Goal: Book appointment/travel/reservation

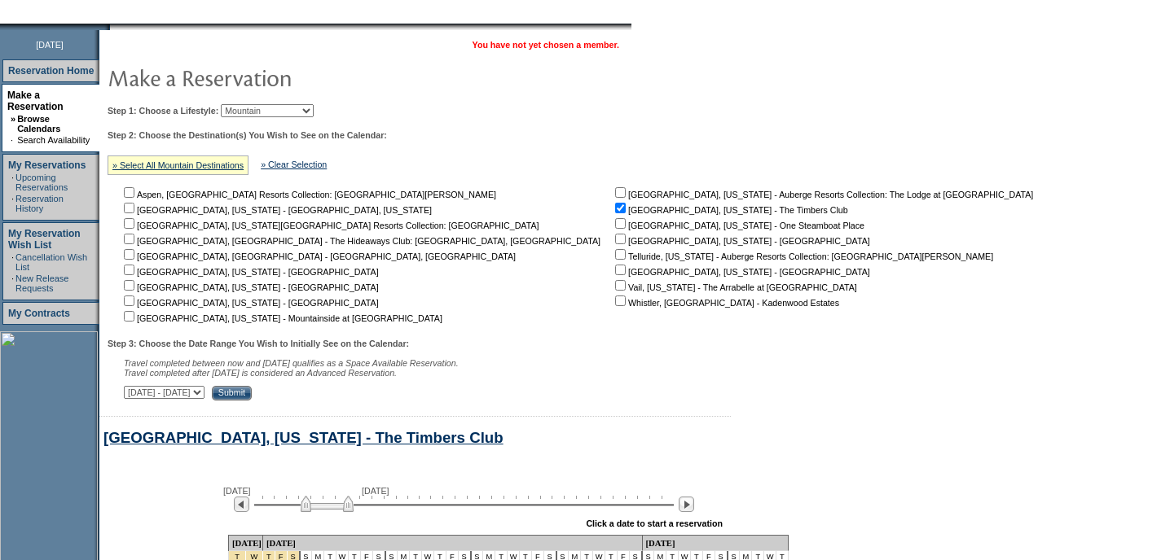
scroll to position [144, 0]
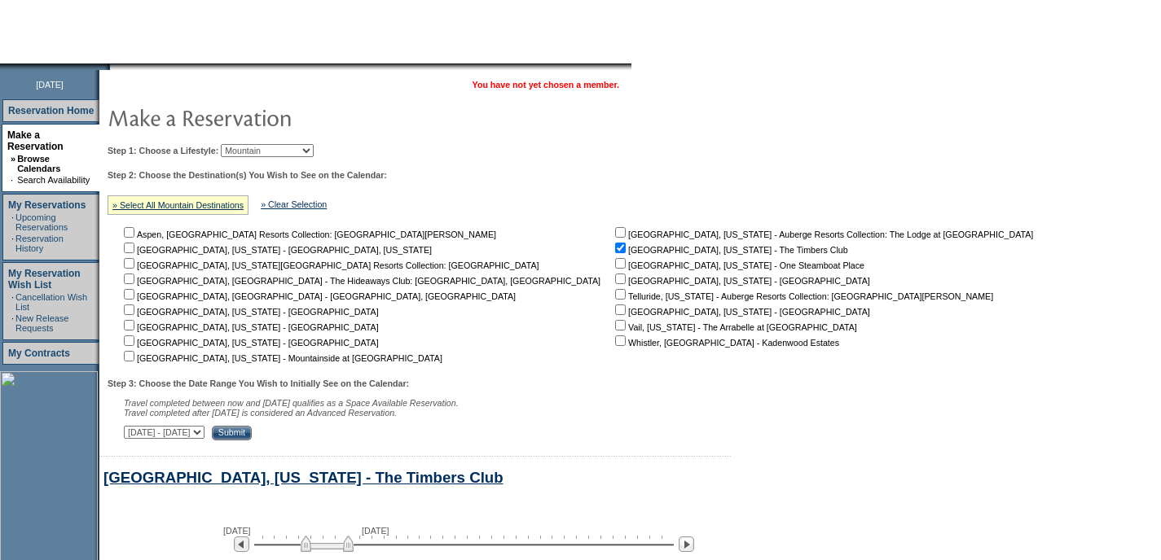
click at [299, 153] on select "Beach Leisure Metropolitan Mountain OIAL for Adventure OIAL for Couples OIAL fo…" at bounding box center [267, 150] width 93 height 13
select select "Beach"
click at [248, 144] on select "Beach Leisure Metropolitan Mountain OIAL for Adventure OIAL for Couples OIAL fo…" at bounding box center [267, 150] width 93 height 13
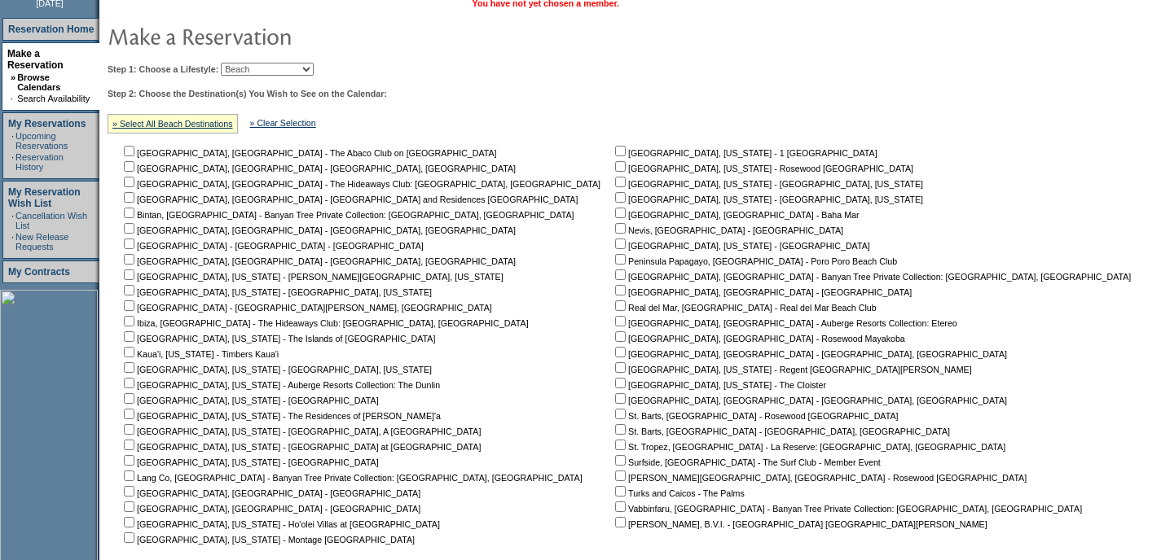
scroll to position [300, 0]
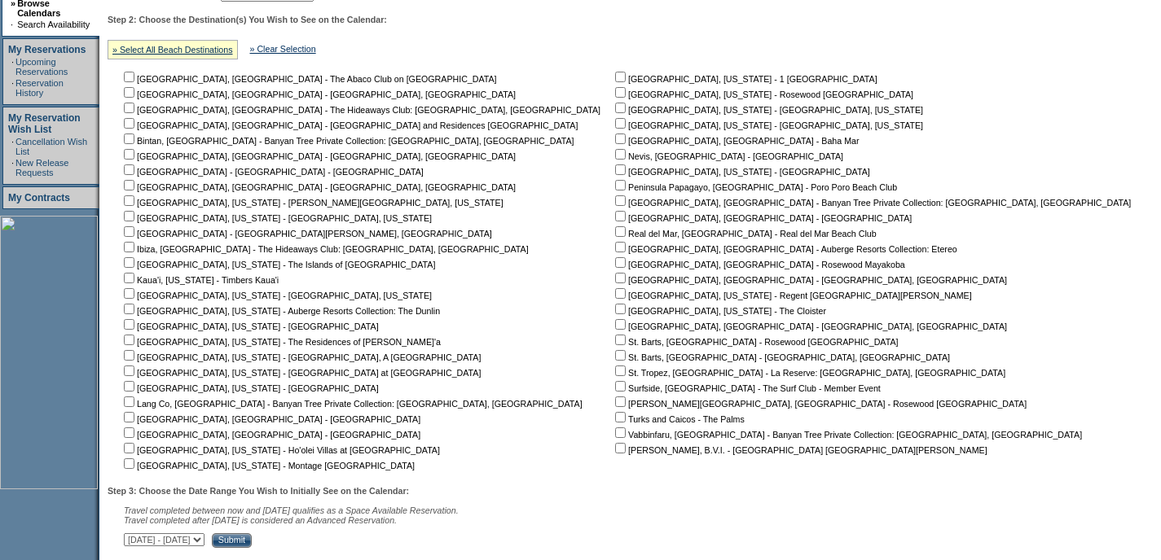
click at [134, 281] on input "checkbox" at bounding box center [129, 278] width 11 height 11
checkbox input "true"
click at [134, 296] on input "checkbox" at bounding box center [129, 293] width 11 height 11
checkbox input "true"
click at [183, 49] on link "» Select All Beach Destinations" at bounding box center [172, 50] width 121 height 10
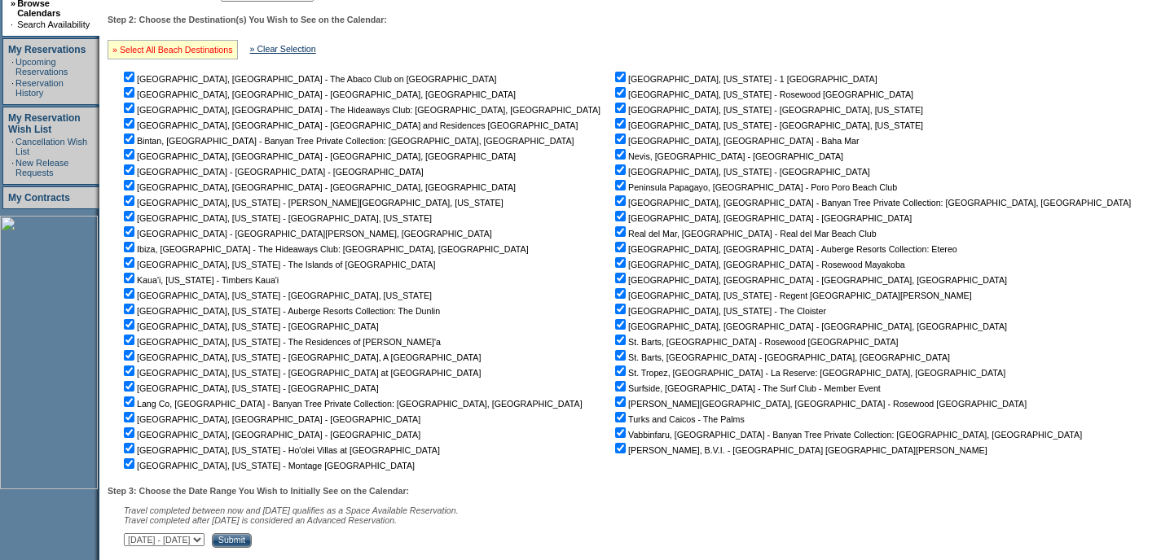
checkbox input "true"
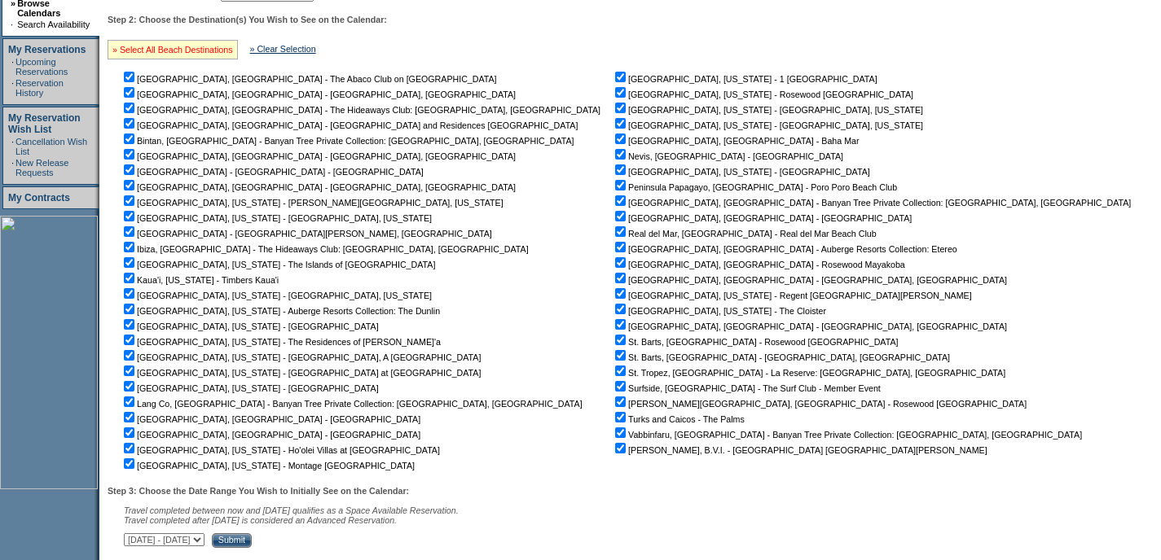
checkbox input "true"
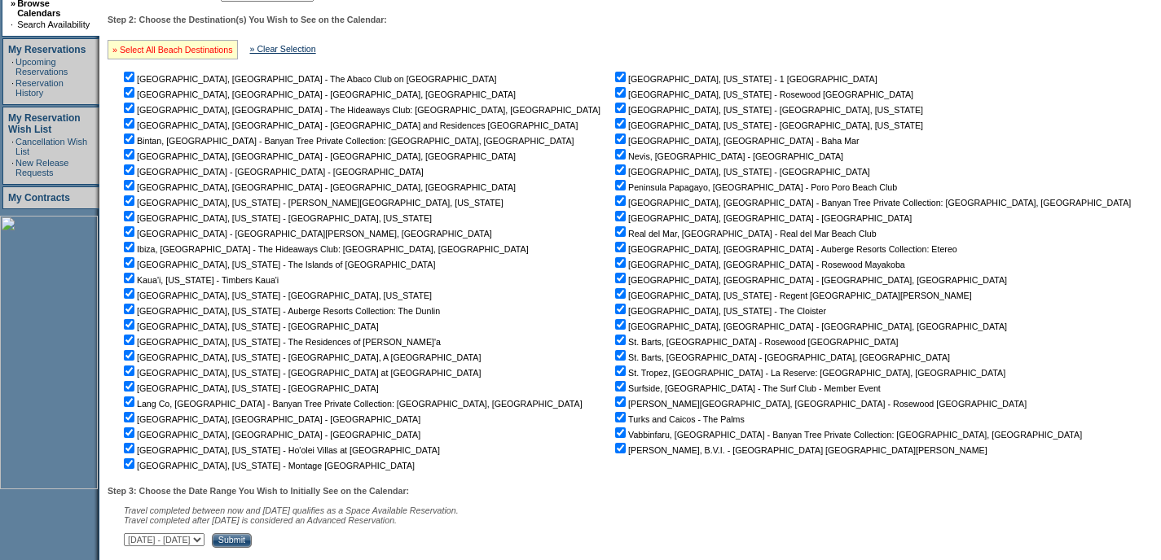
checkbox input "true"
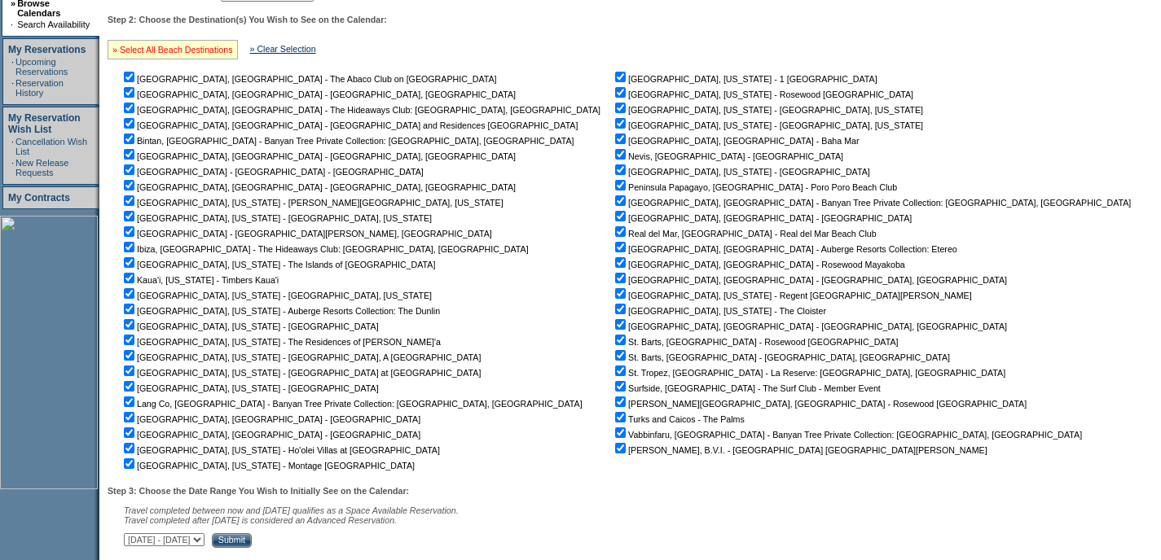
checkbox input "true"
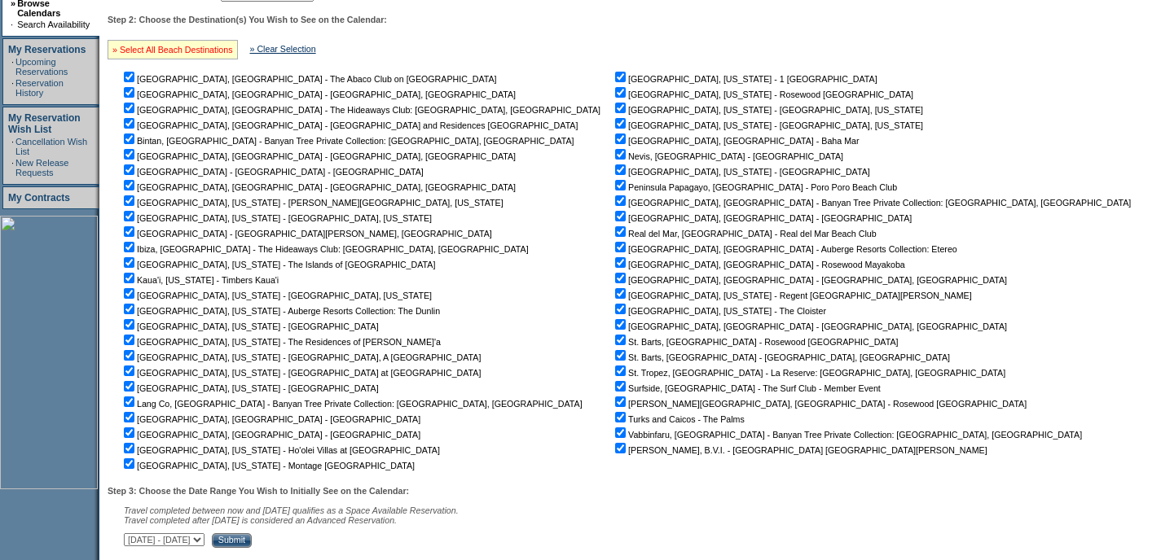
checkbox input "true"
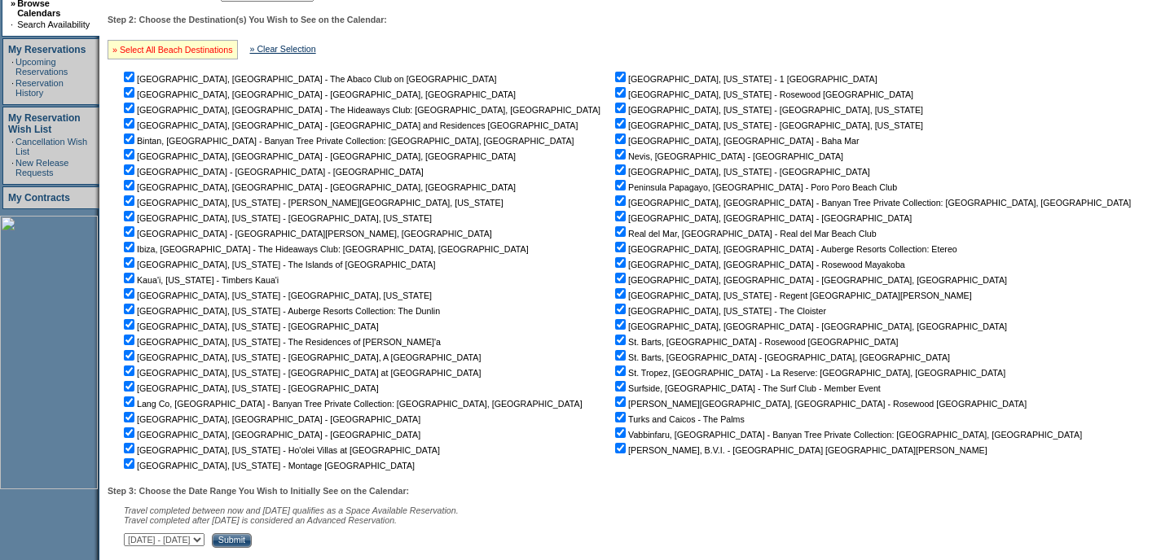
checkbox input "true"
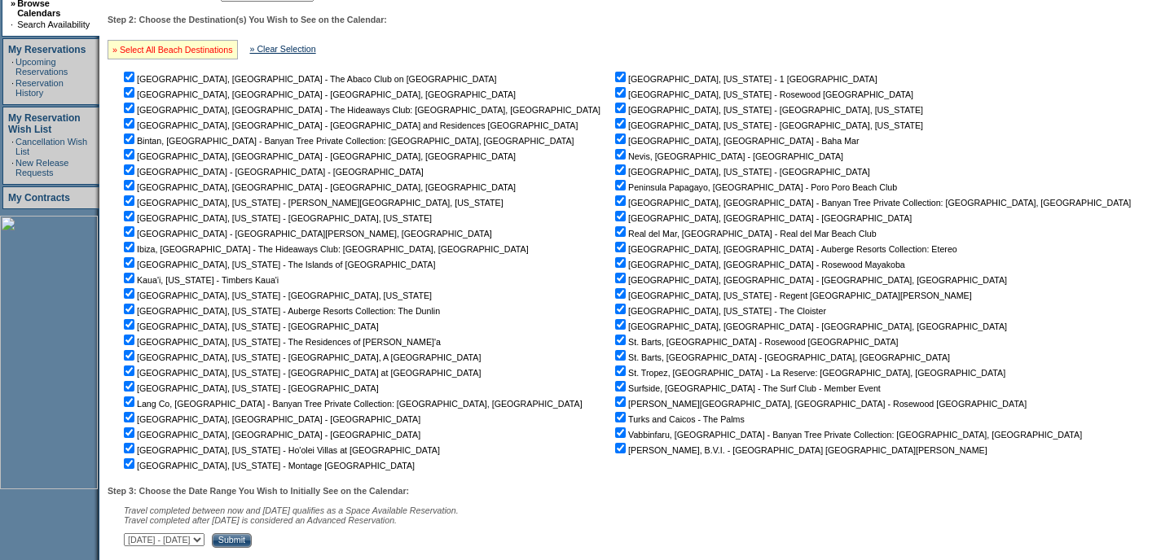
checkbox input "true"
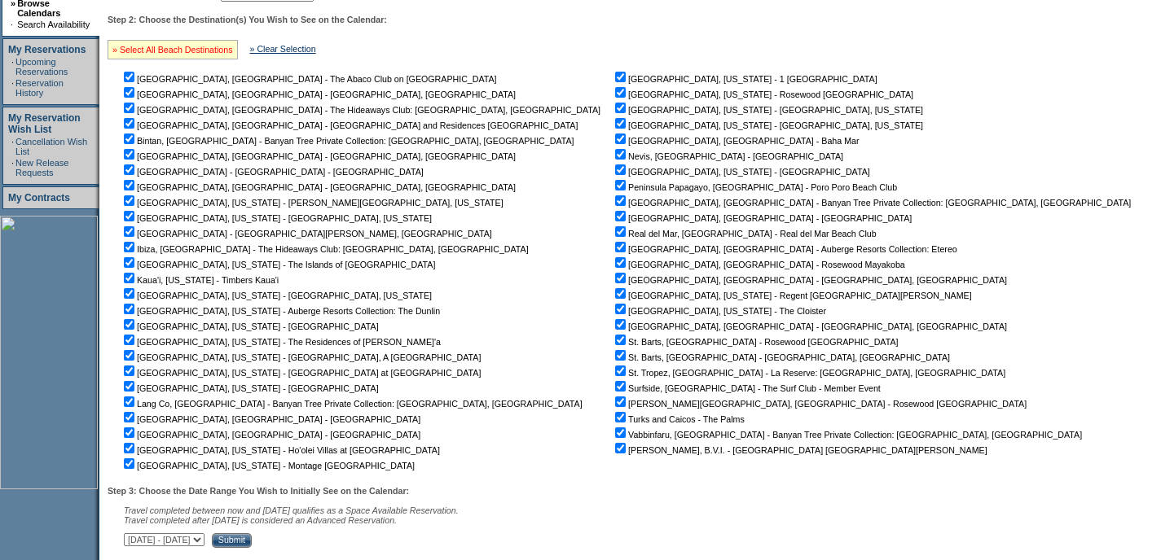
checkbox input "true"
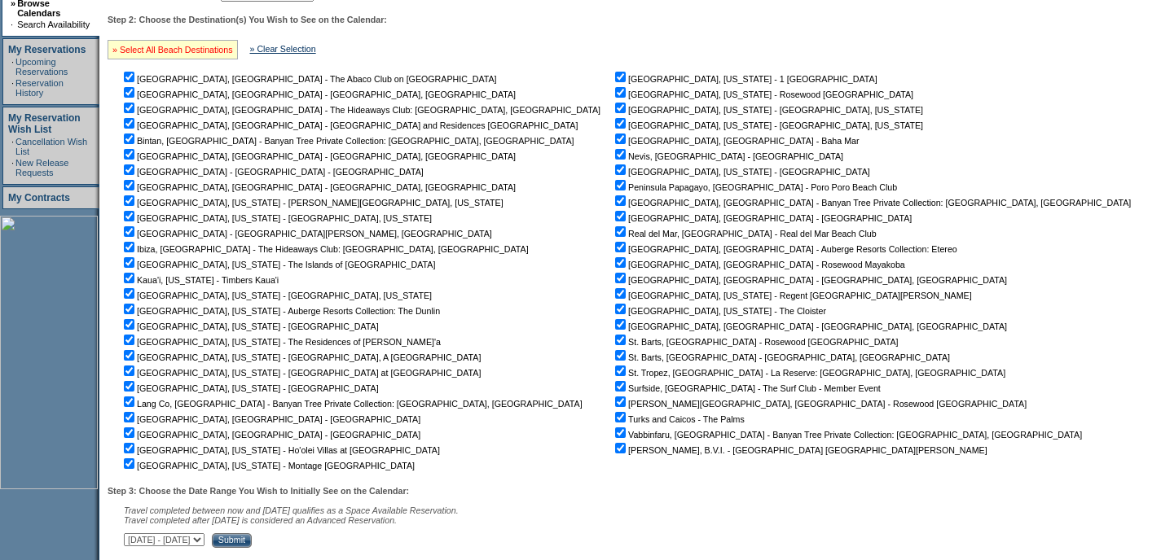
checkbox input "true"
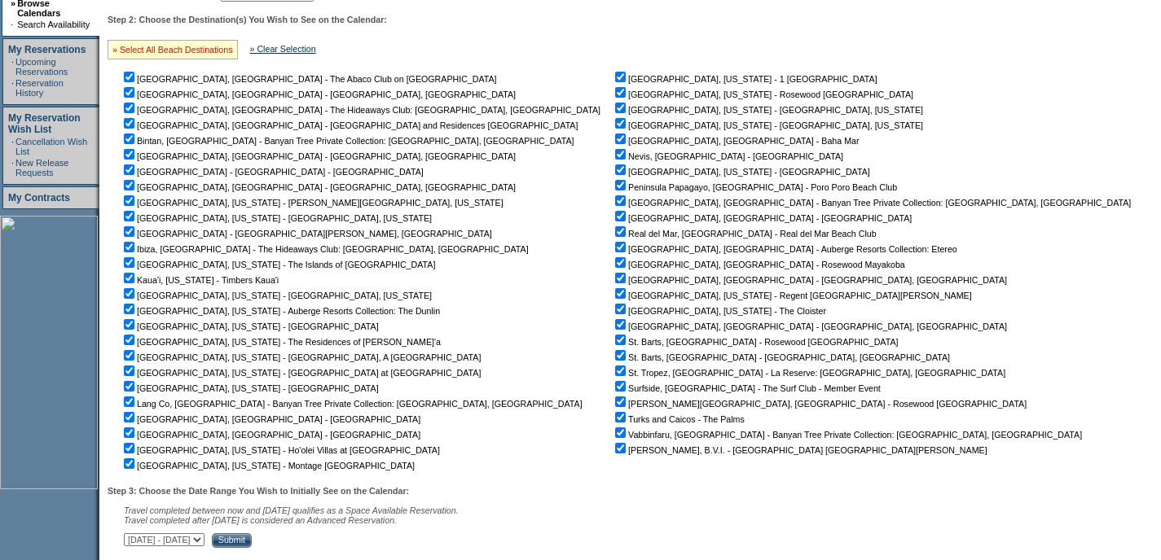
checkbox input "true"
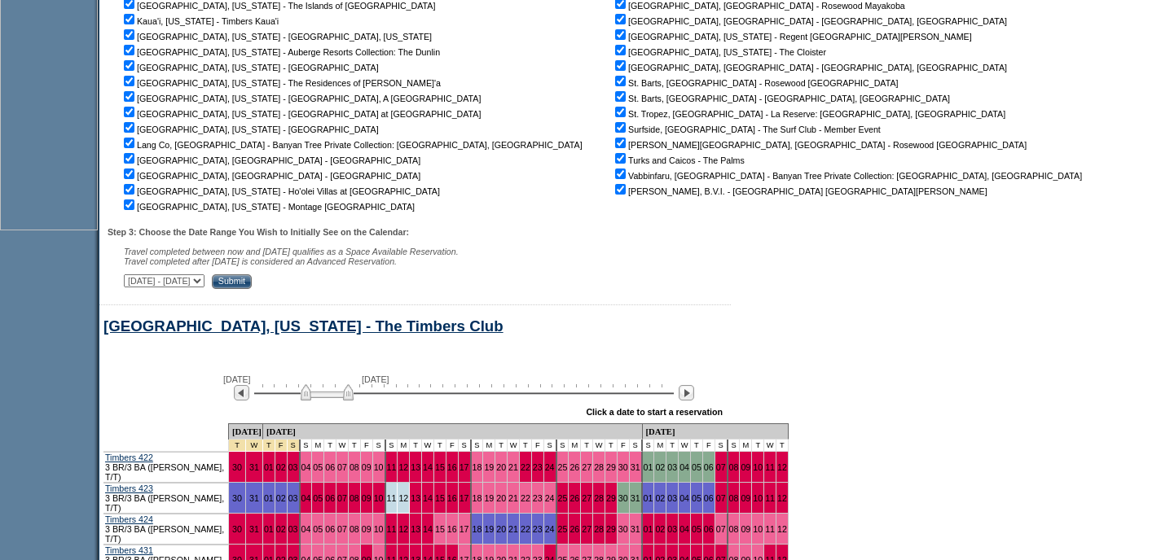
scroll to position [565, 0]
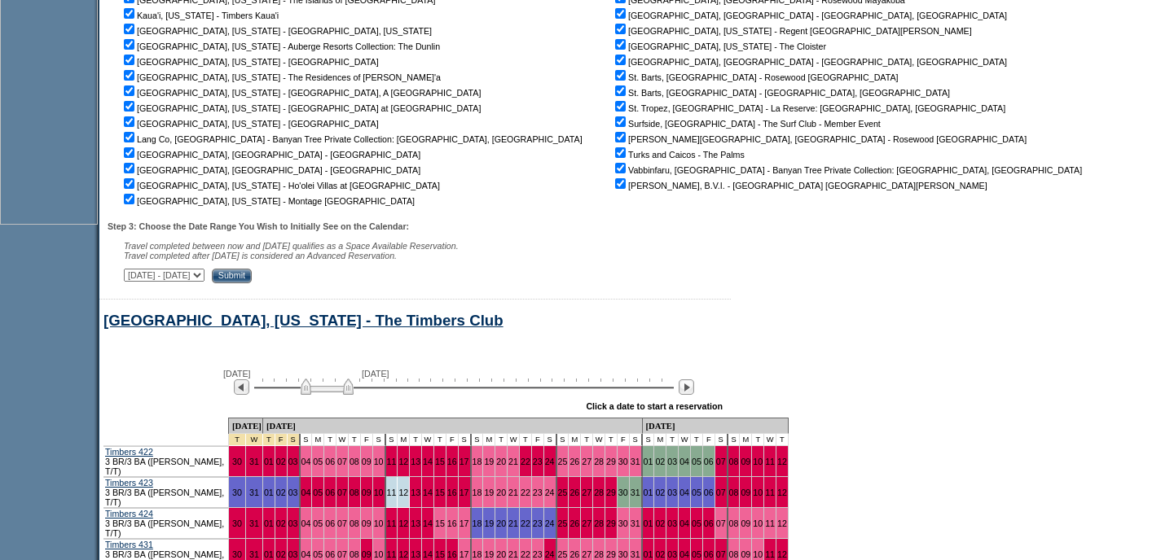
click at [252, 279] on input "Submit" at bounding box center [232, 276] width 40 height 15
